Goal: Task Accomplishment & Management: Use online tool/utility

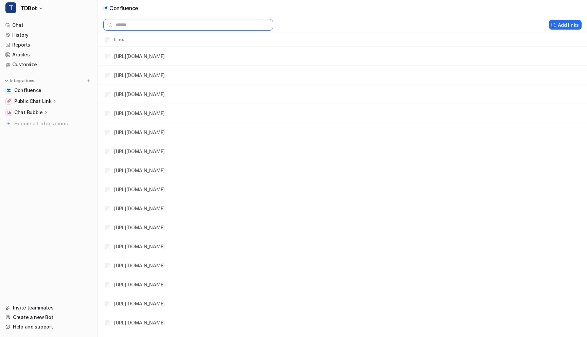
click at [132, 23] on input "text" at bounding box center [188, 25] width 170 height 12
click at [561, 22] on button "Add links" at bounding box center [565, 25] width 33 height 10
click at [568, 25] on button "Add links" at bounding box center [565, 25] width 33 height 10
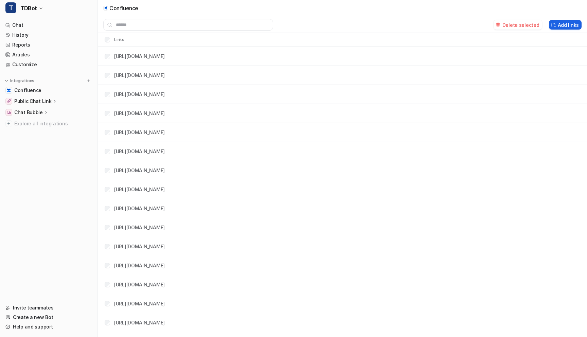
click at [568, 25] on button "Add links" at bounding box center [565, 25] width 33 height 10
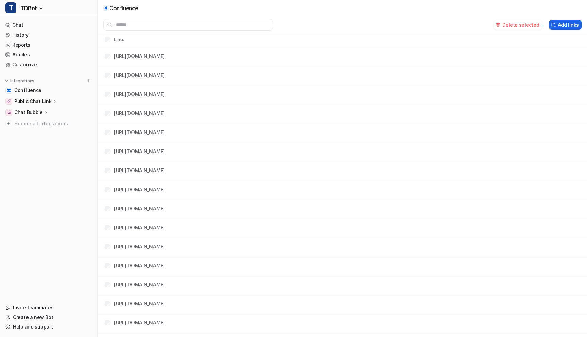
click at [568, 25] on button "Add links" at bounding box center [565, 25] width 33 height 10
